Goal: Information Seeking & Learning: Learn about a topic

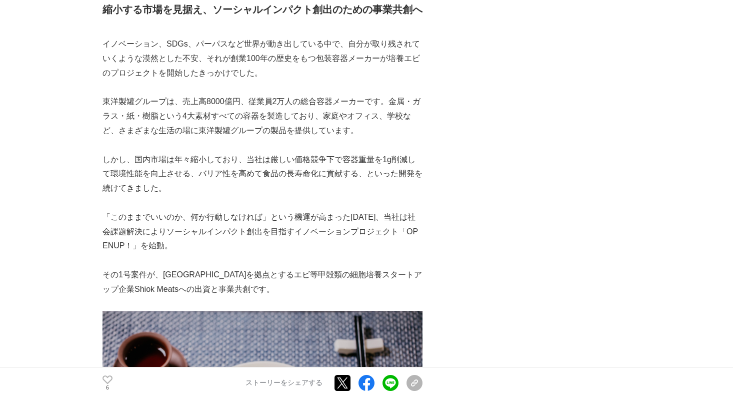
scroll to position [485, 0]
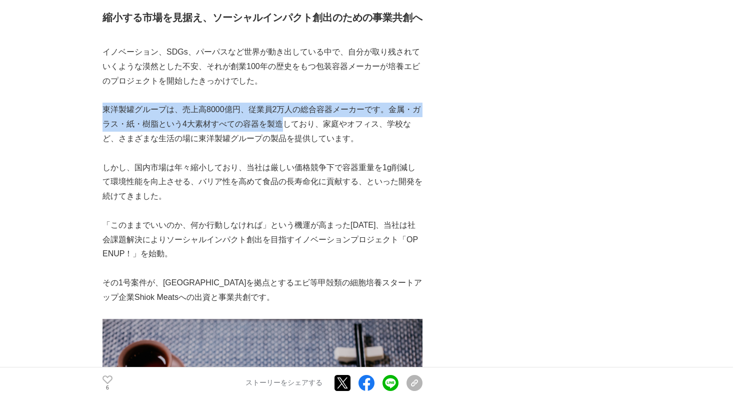
drag, startPoint x: 103, startPoint y: 106, endPoint x: 283, endPoint y: 123, distance: 180.8
click at [283, 123] on p "東洋製罐グループは、売上高8000億円、従業員2万人の総合容器メーカーです。金属・ガラス・紙・樹脂という4大素材すべての容器を製造しており、家庭やオフィス、学…" at bounding box center [263, 124] width 320 height 43
copy p "東洋製罐グループは、売上高8000億円、従業員2万人の総合容器メーカーです。金属・ガラス・紙・樹脂という4大素材すべての容器を製造"
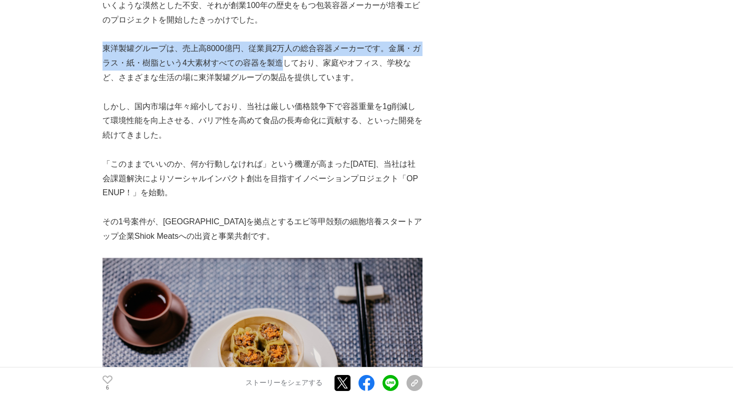
scroll to position [548, 0]
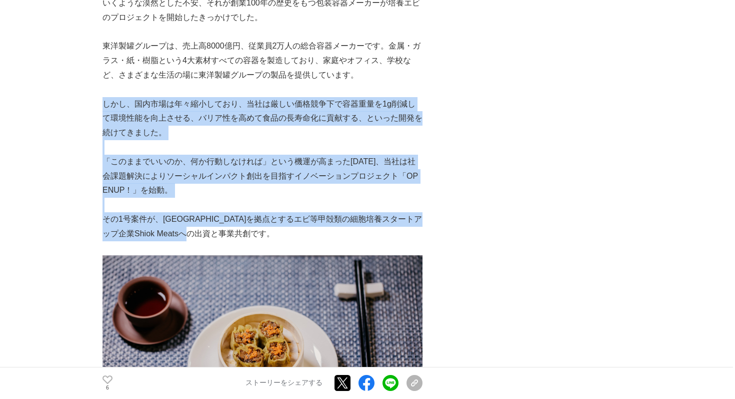
drag, startPoint x: 105, startPoint y: 100, endPoint x: 236, endPoint y: 235, distance: 188.5
copy div "しかし、国内市場は年々縮小しており、当社は厳しい価格競争下で容器重量を1g削減して環境性能を向上させる、バリア性を高めて食品の長寿命化に貢献する、といった開発…"
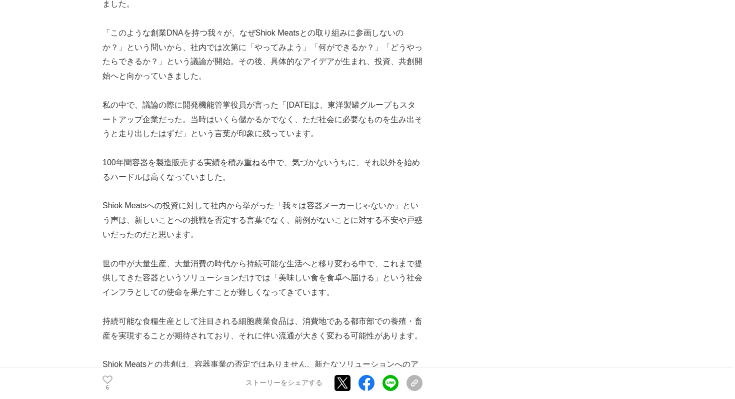
scroll to position [2023, 0]
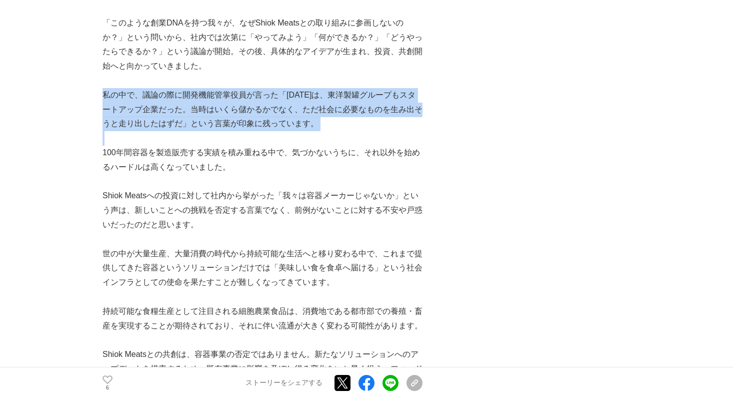
drag, startPoint x: 103, startPoint y: 91, endPoint x: 265, endPoint y: 133, distance: 167.2
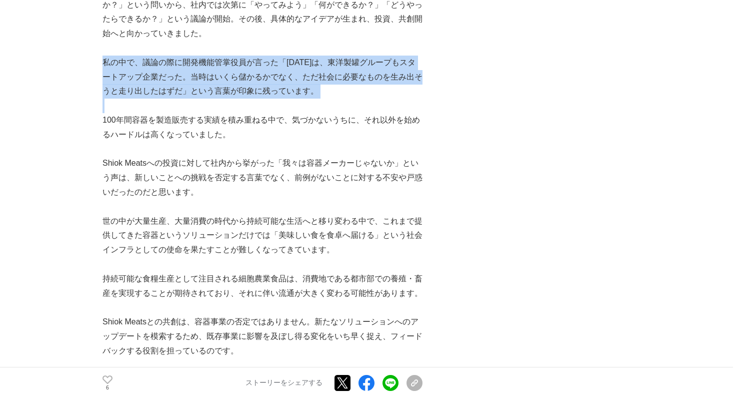
scroll to position [2050, 0]
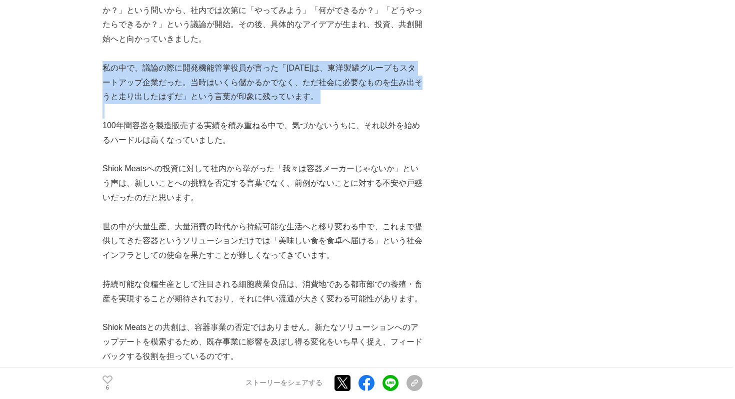
copy p "私の中で、議論の際に開発機能管掌役員が言った「[DATE]は、東洋製罐グループもスタートアップ企業だった。当時はいくら儲かるかでなく、ただ社会に必要なものを生…"
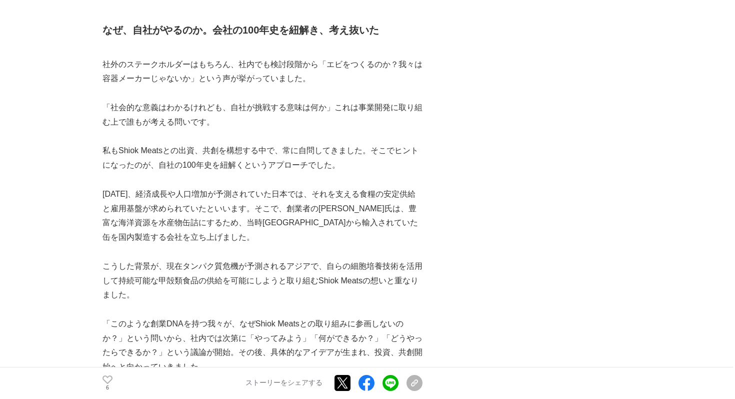
scroll to position [1713, 0]
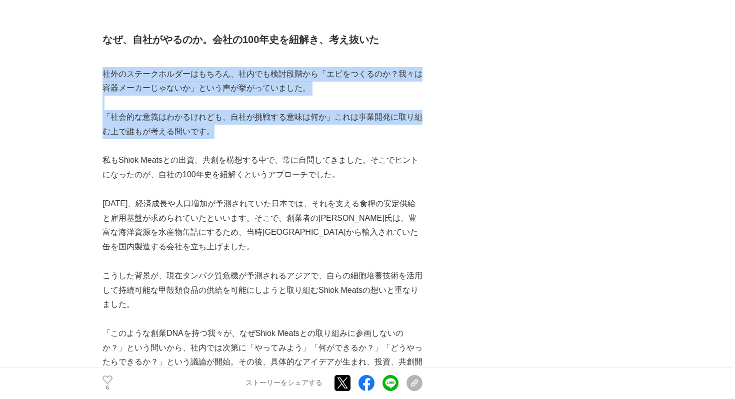
drag, startPoint x: 105, startPoint y: 71, endPoint x: 214, endPoint y: 133, distance: 125.0
copy div "社外のステークホルダーはもちろん、社内でも検討段階から「エビをつくるのか？我々は容器メーカーじゃないか」という声が挙がっていました。 「社会的な意義はわかるけ…"
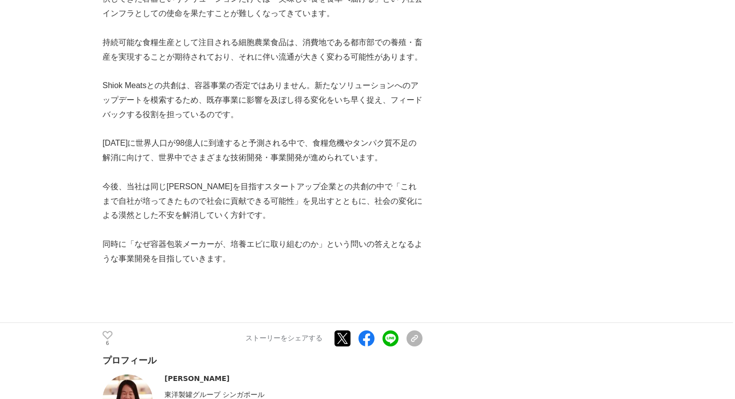
scroll to position [2295, 0]
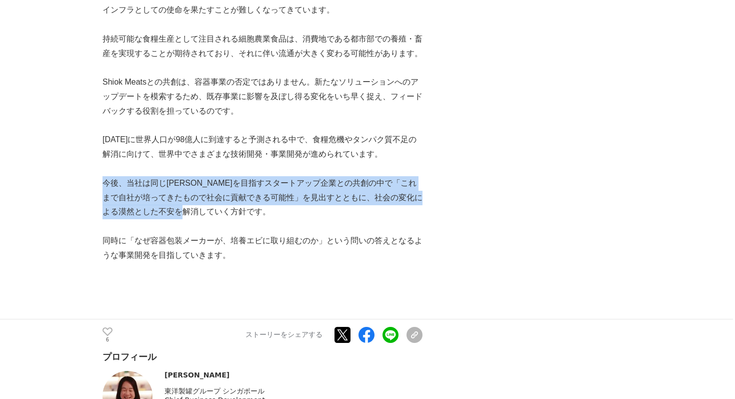
drag, startPoint x: 104, startPoint y: 182, endPoint x: 222, endPoint y: 213, distance: 122.6
click at [222, 213] on p "今後、当社は同じ[PERSON_NAME]を目指すスタートアップ企業との共創の中で「これまで自社が培ってきたもので社会に貢献できる可能性」を見出すとともに、社…" at bounding box center [263, 197] width 320 height 43
copy p "今後、当社は同じ[PERSON_NAME]を目指すスタートアップ企業との共創の中で「これまで自社が培ってきたもので社会に貢献できる可能性」を見出すとともに、社…"
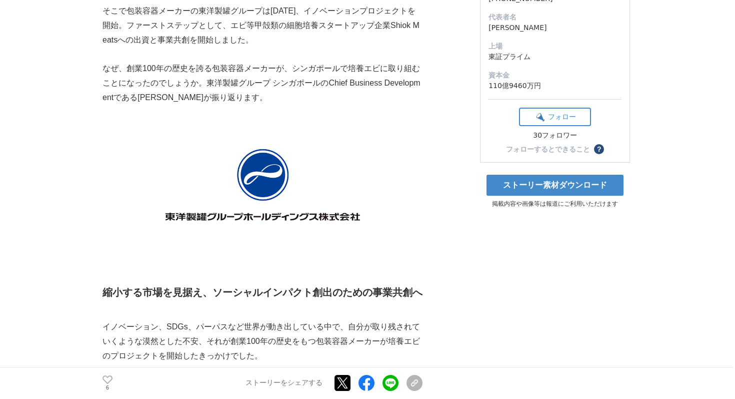
scroll to position [145, 0]
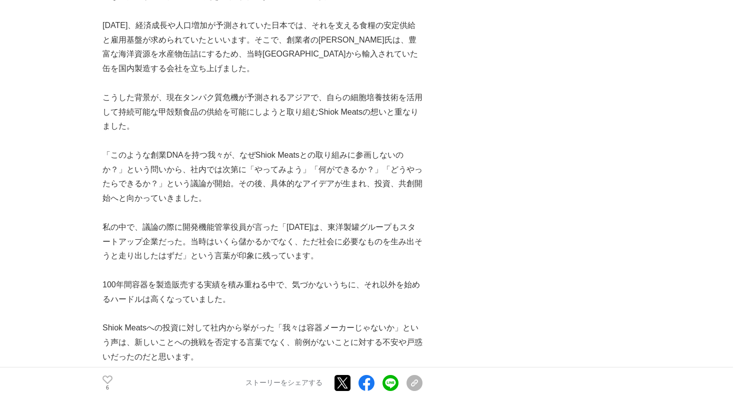
scroll to position [1908, 0]
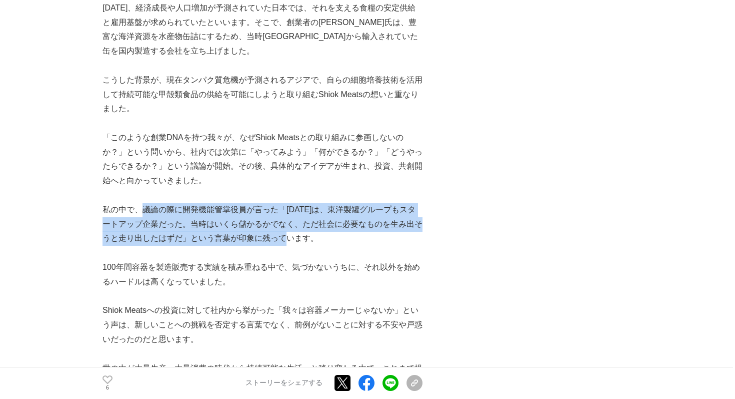
drag, startPoint x: 144, startPoint y: 207, endPoint x: 295, endPoint y: 236, distance: 153.9
click at [295, 236] on p "私の中で、議論の際に開発機能管掌役員が言った「[DATE]は、東洋製罐グループもスタートアップ企業だった。当時はいくら儲かるかでなく、ただ社会に必要なものを生…" at bounding box center [263, 224] width 320 height 43
copy p "議論の際に開発機能管掌役員が言った「100年前は、東洋製罐グループもスタートアップ企業だった。当時はいくら儲かるかでなく、ただ社会に必要なものを生み出そうと走…"
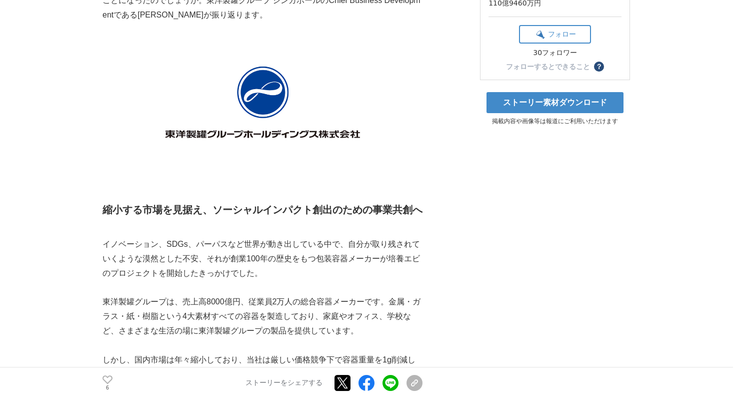
scroll to position [300, 0]
